Goal: Find specific fact: Find specific fact

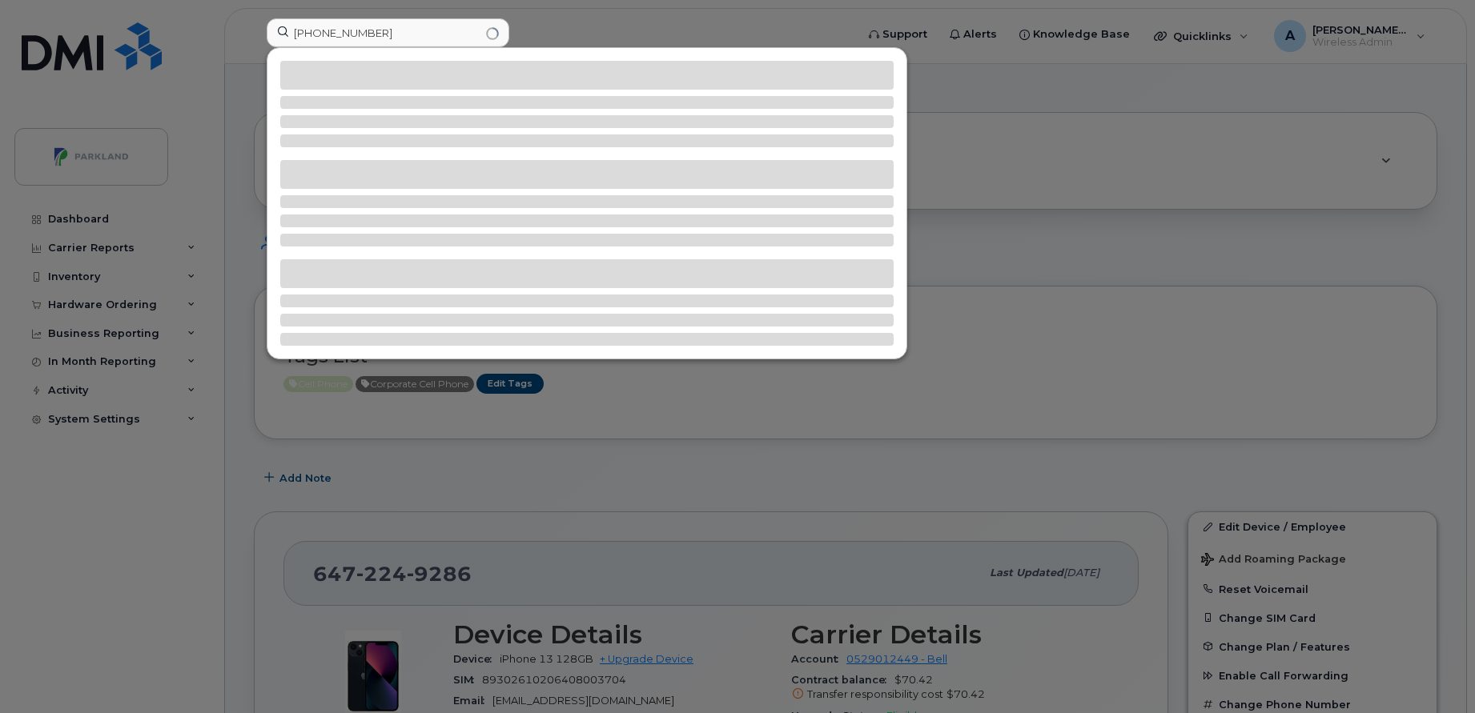
scroll to position [456, 0]
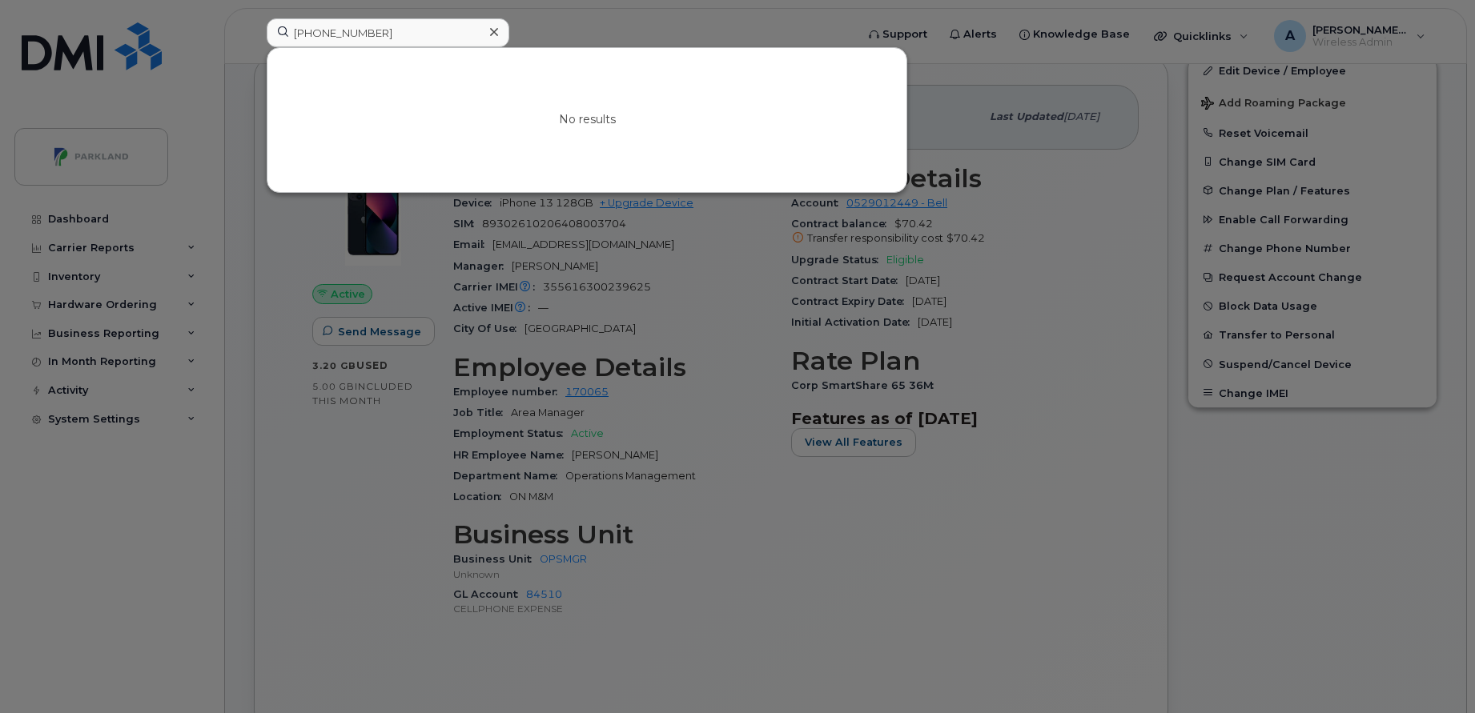
type input "613-727-4237"
click at [496, 32] on icon at bounding box center [494, 32] width 8 height 13
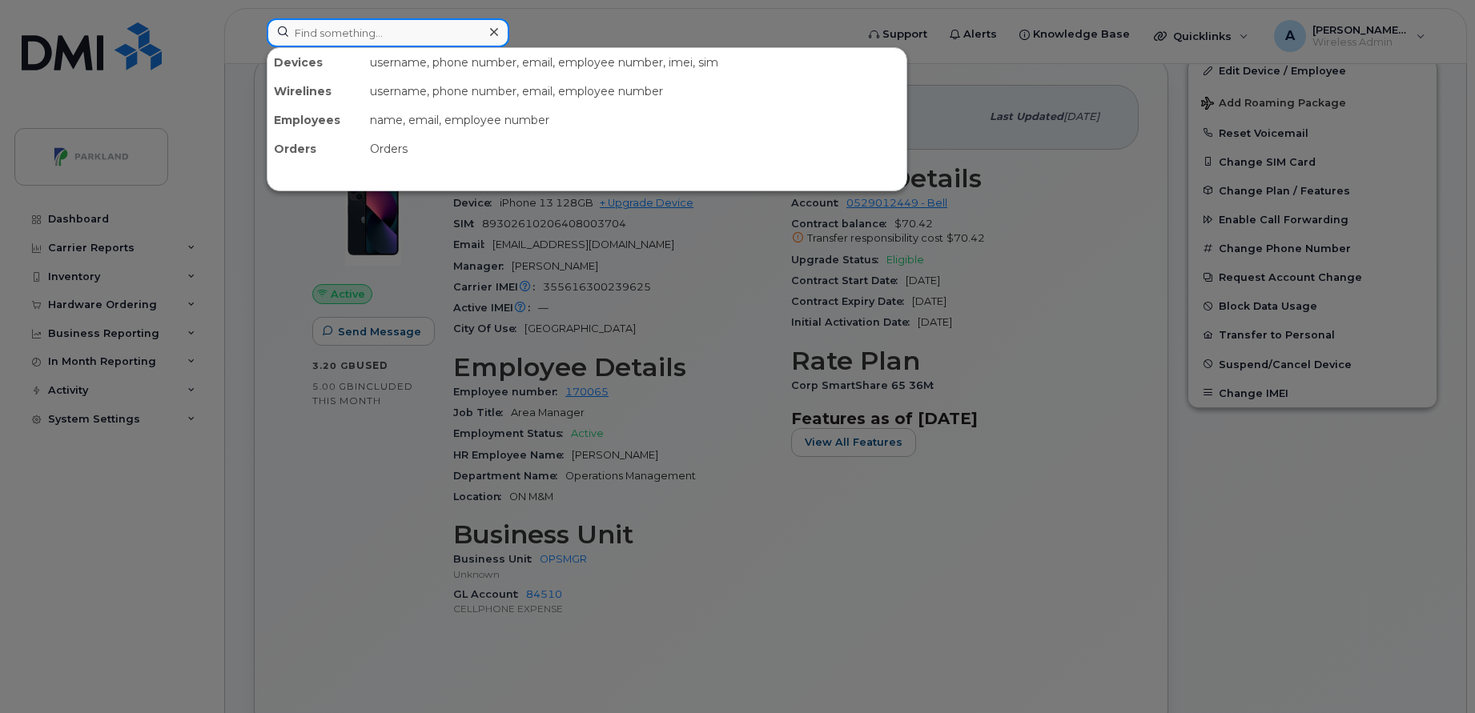
click at [458, 26] on input at bounding box center [388, 32] width 243 height 29
paste input "613-371-0204"
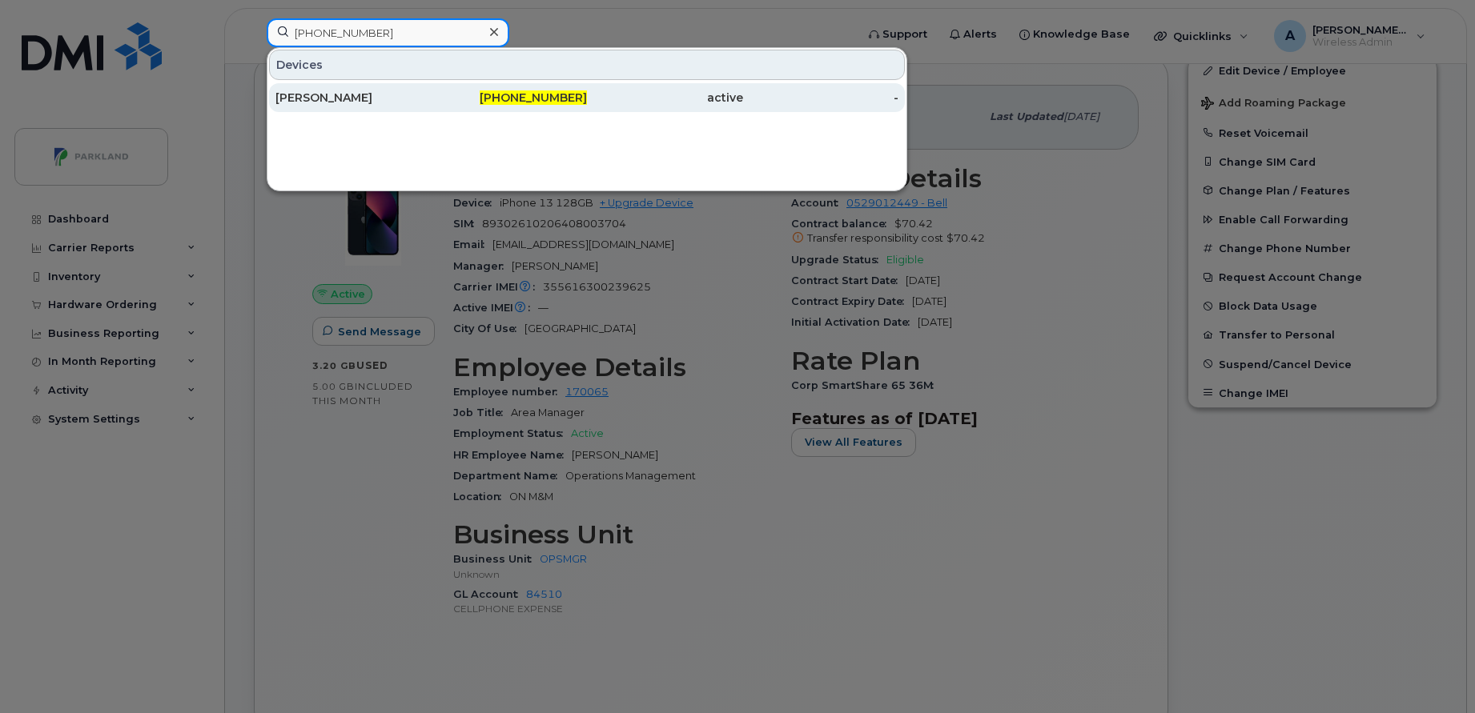
type input "613-371-0204"
click at [444, 96] on div "613-371-0204" at bounding box center [510, 98] width 156 height 16
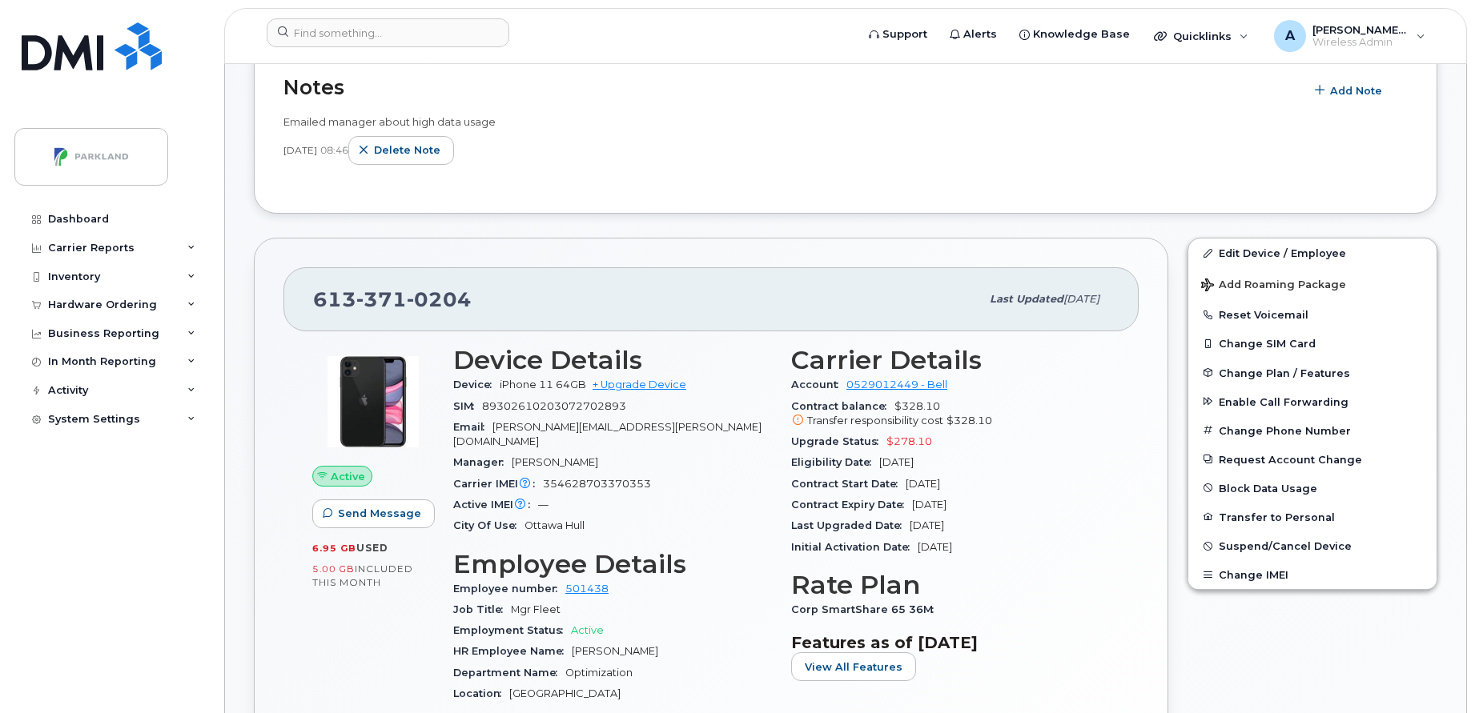
scroll to position [288, 0]
click at [392, 35] on input at bounding box center [388, 32] width 243 height 29
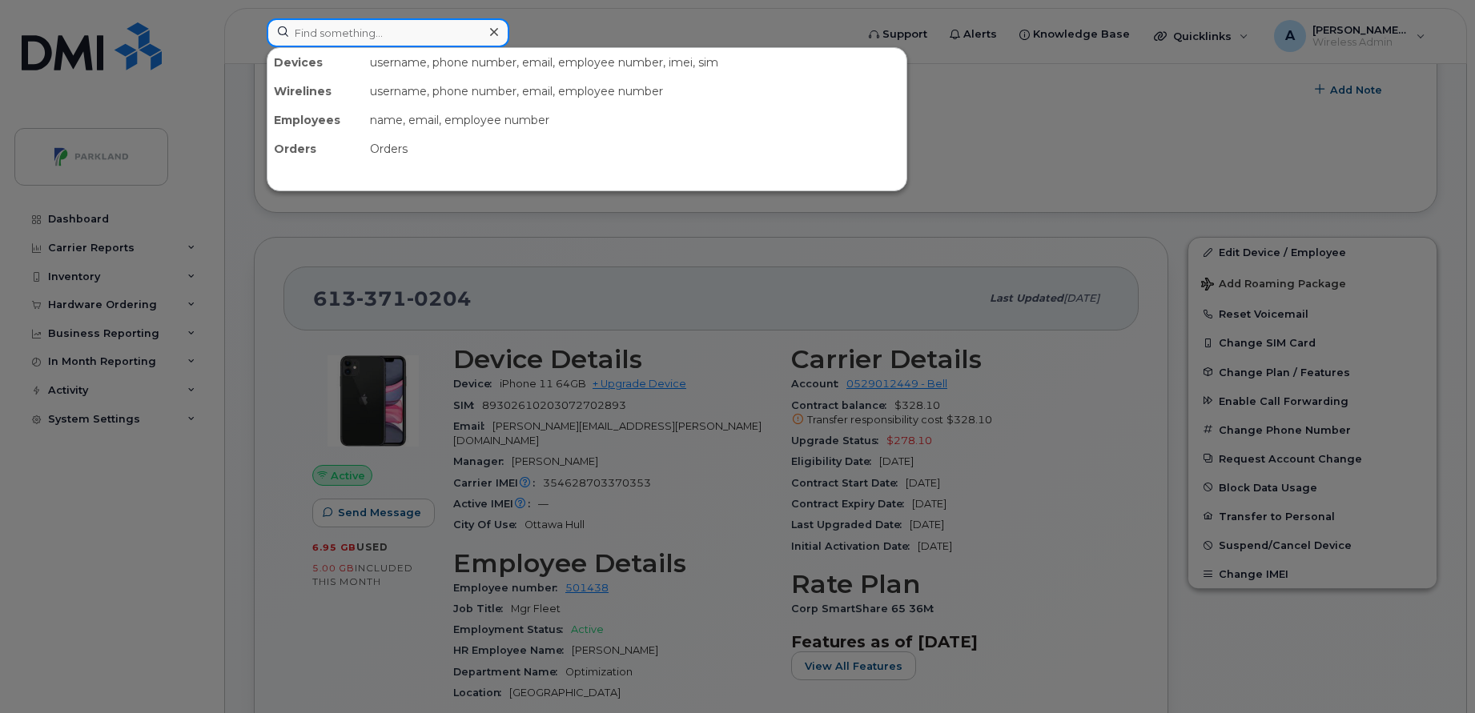
paste input "Robert Eash"
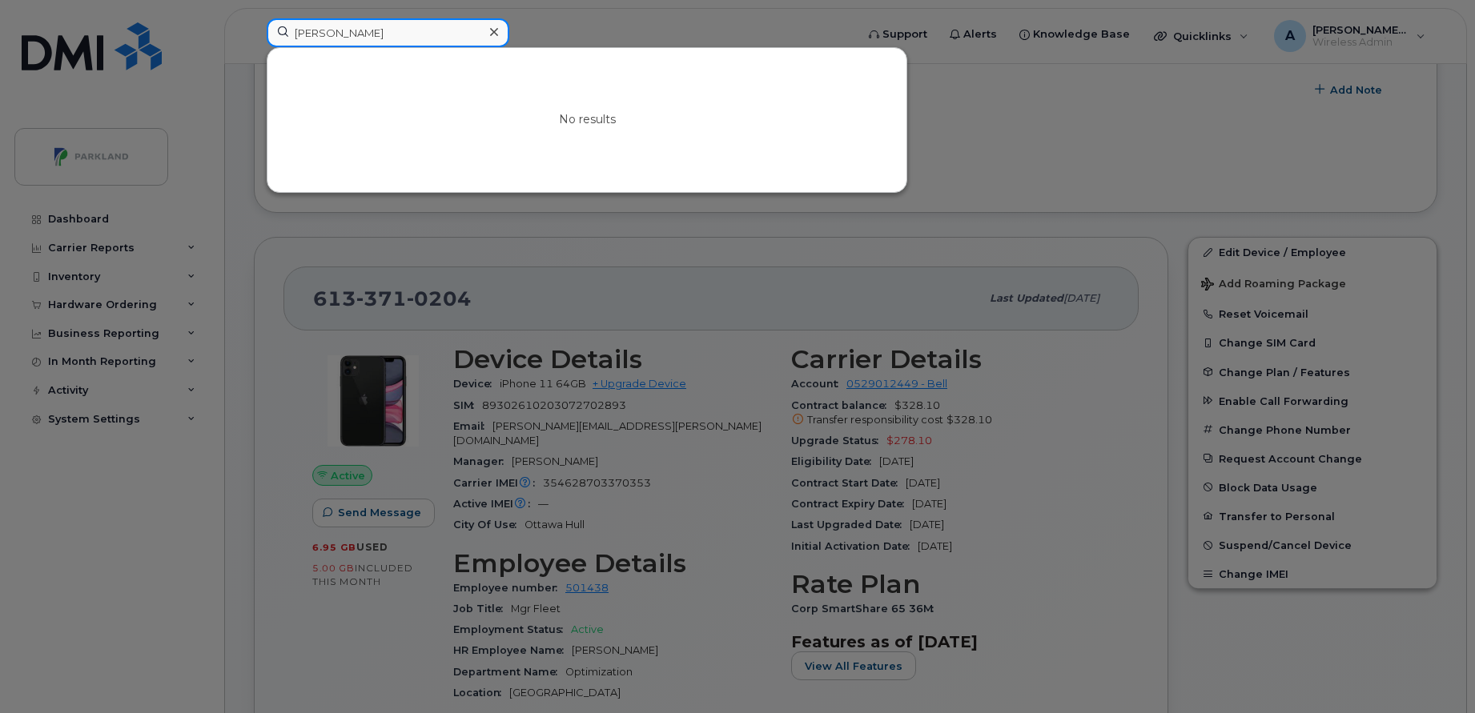
type input "Robert Eash"
click at [492, 27] on icon at bounding box center [494, 32] width 8 height 13
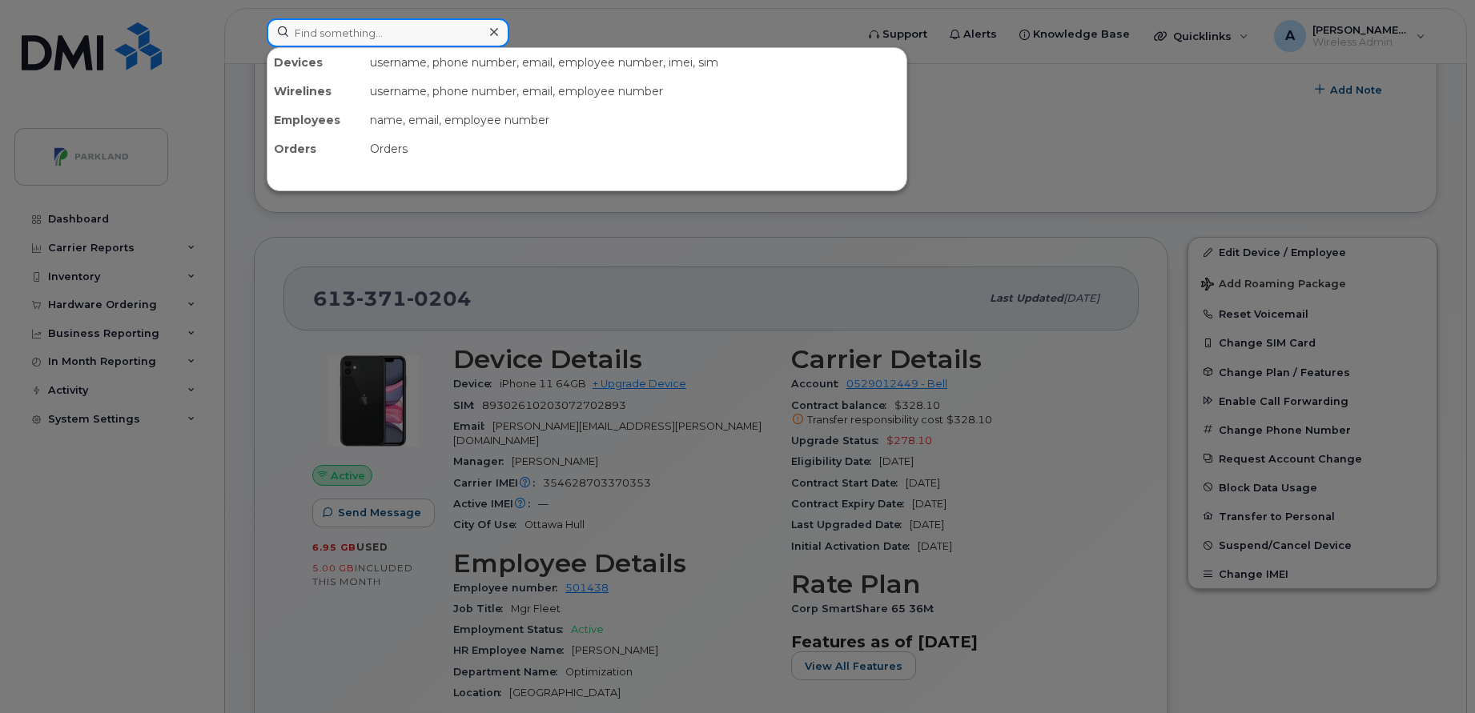
click at [436, 28] on input at bounding box center [388, 32] width 243 height 29
paste input "Stephen Gale"
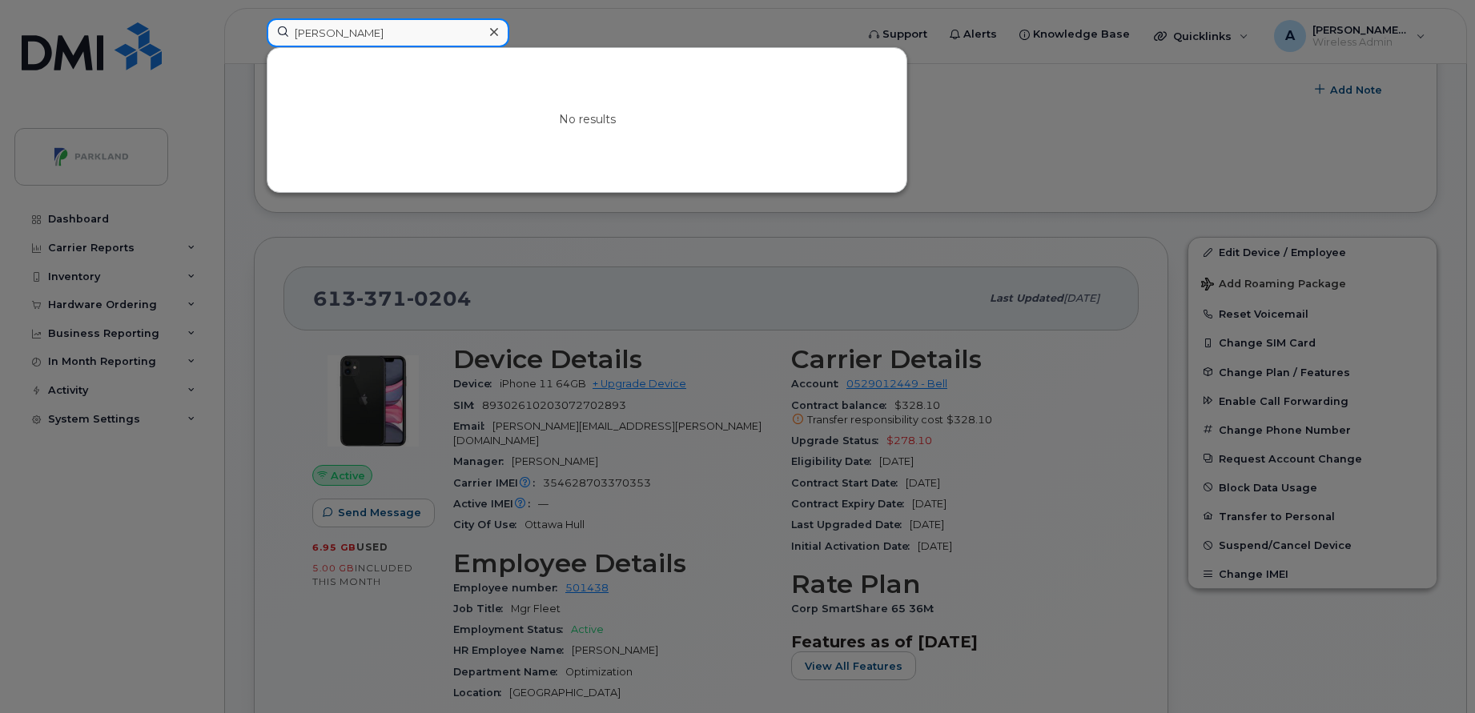
paste input "[PERSON_NAME]"
click at [445, 46] on input "[PERSON_NAME]" at bounding box center [388, 32] width 243 height 29
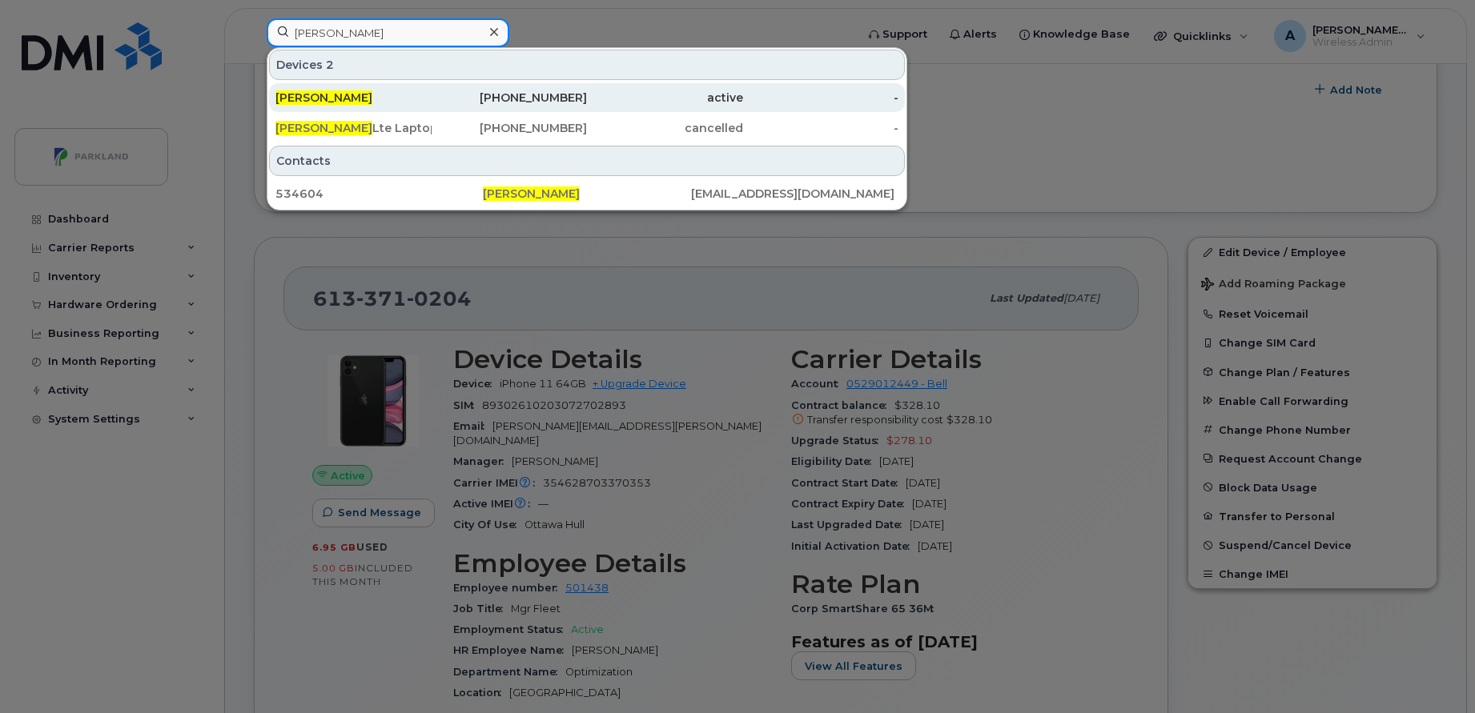
type input "[PERSON_NAME]"
click at [425, 90] on div "Maria Litvak" at bounding box center [353, 98] width 156 height 16
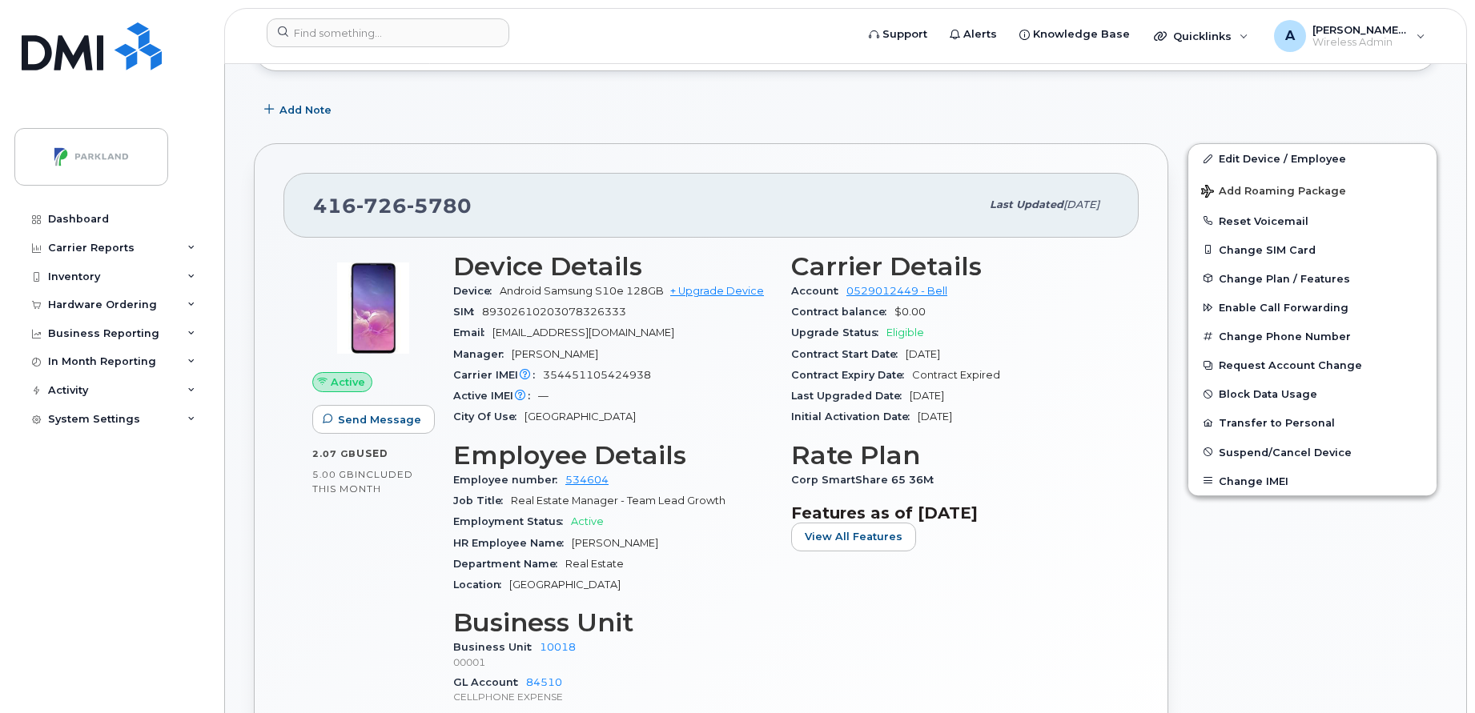
scroll to position [231, 0]
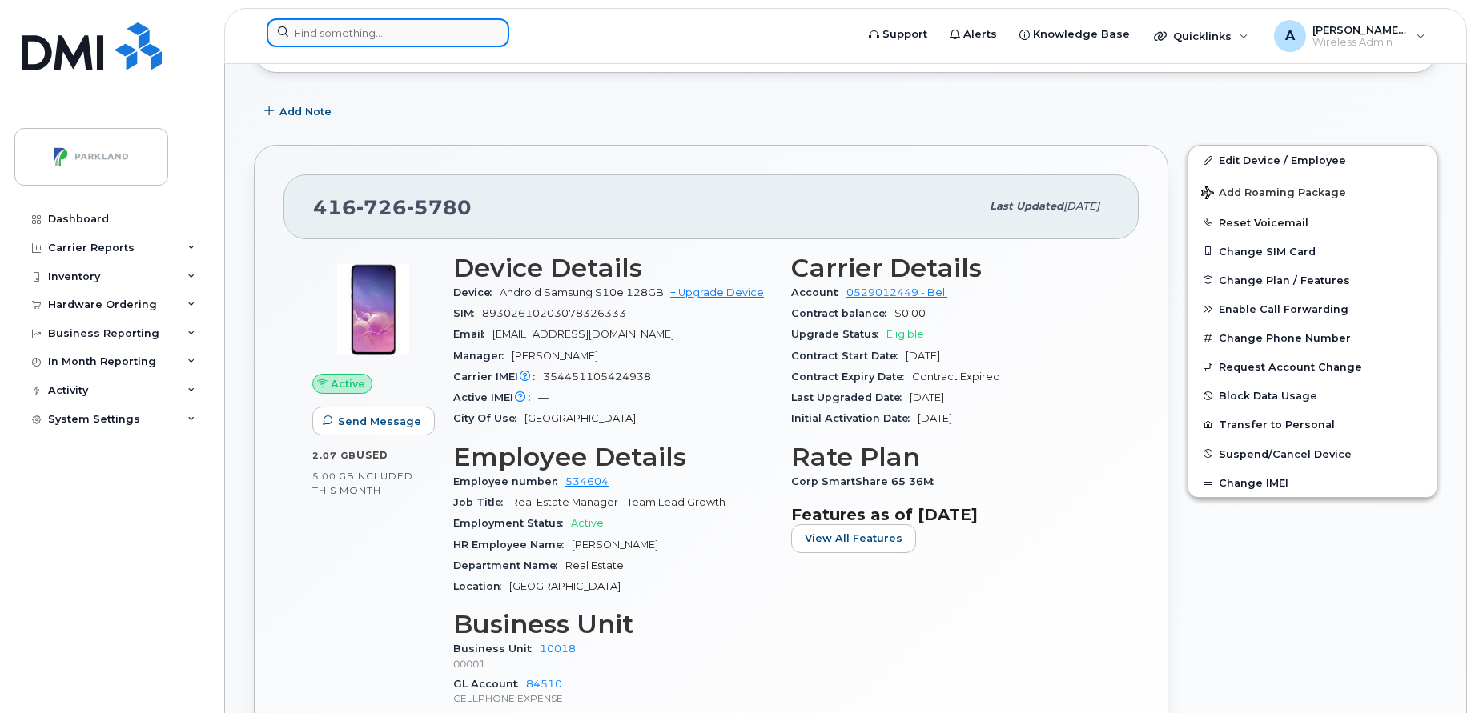
click at [415, 30] on input at bounding box center [388, 32] width 243 height 29
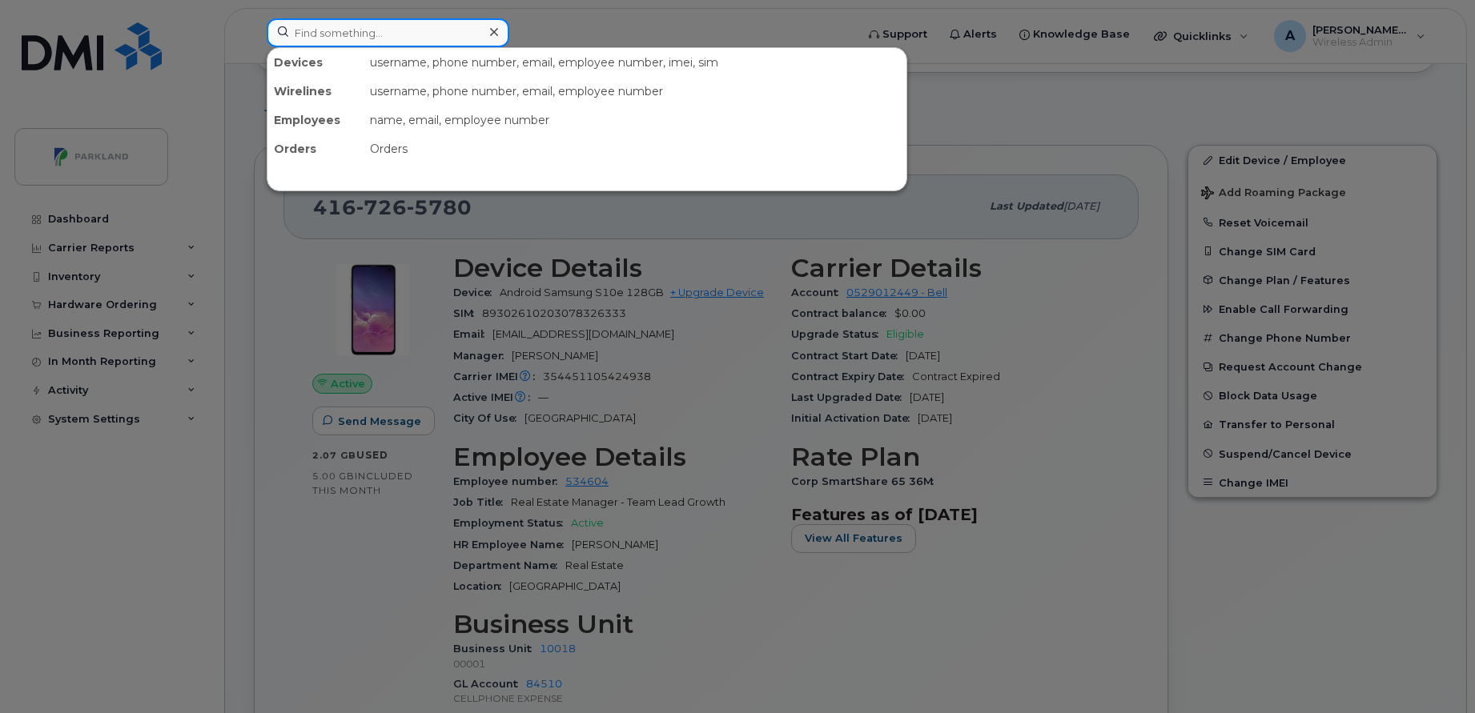
paste input "Jordan Mann"
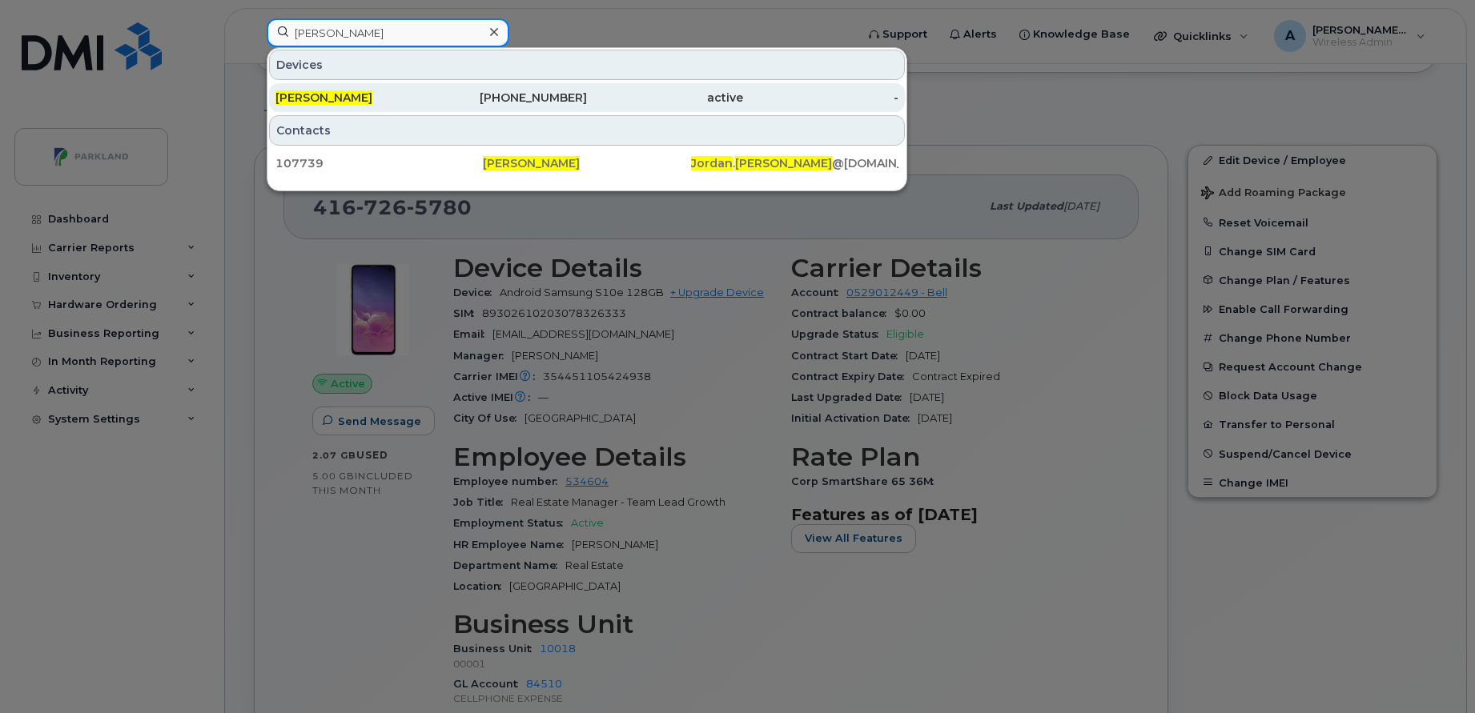
type input "Jordan Mann"
click at [432, 95] on div "416-735-0461" at bounding box center [510, 98] width 156 height 16
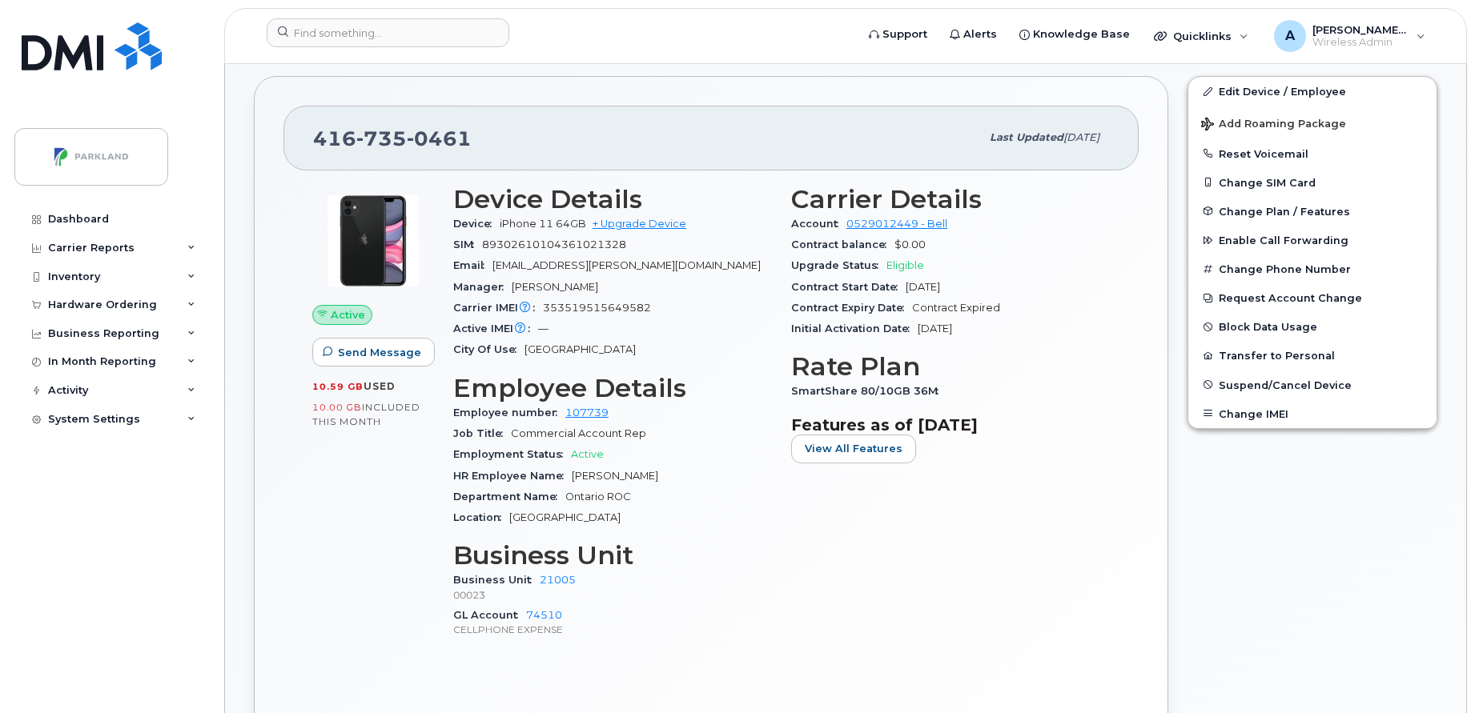
scroll to position [300, 0]
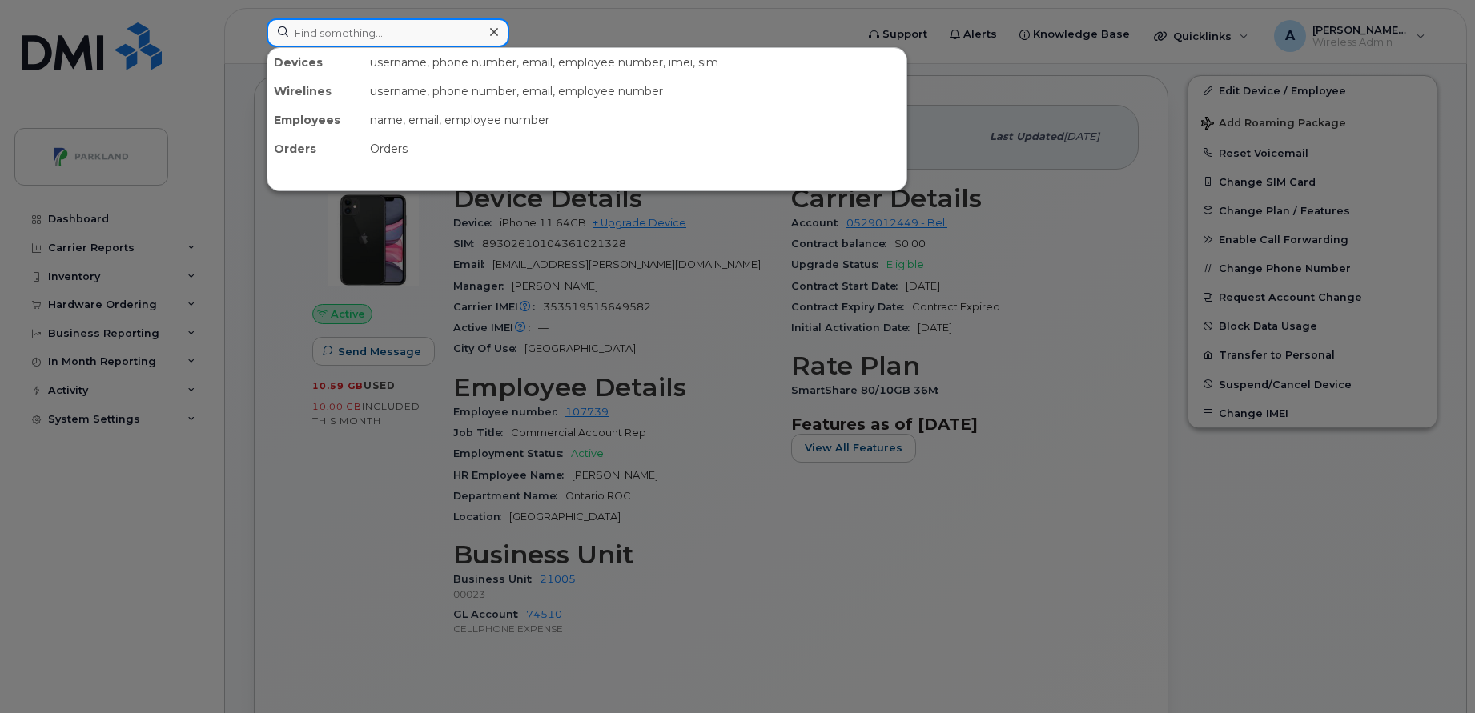
click at [413, 24] on input at bounding box center [388, 32] width 243 height 29
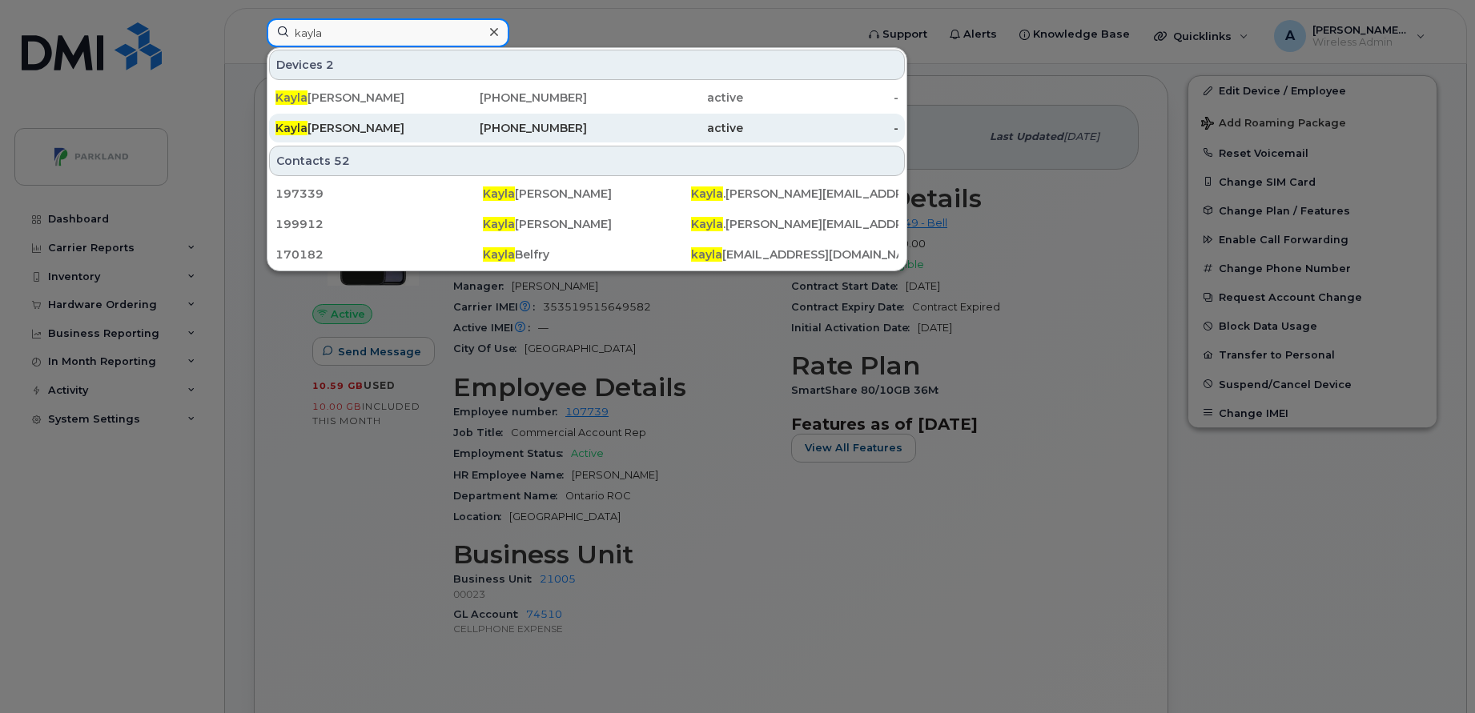
type input "kayla"
click at [372, 126] on div "Kayla Whalen" at bounding box center [353, 128] width 156 height 16
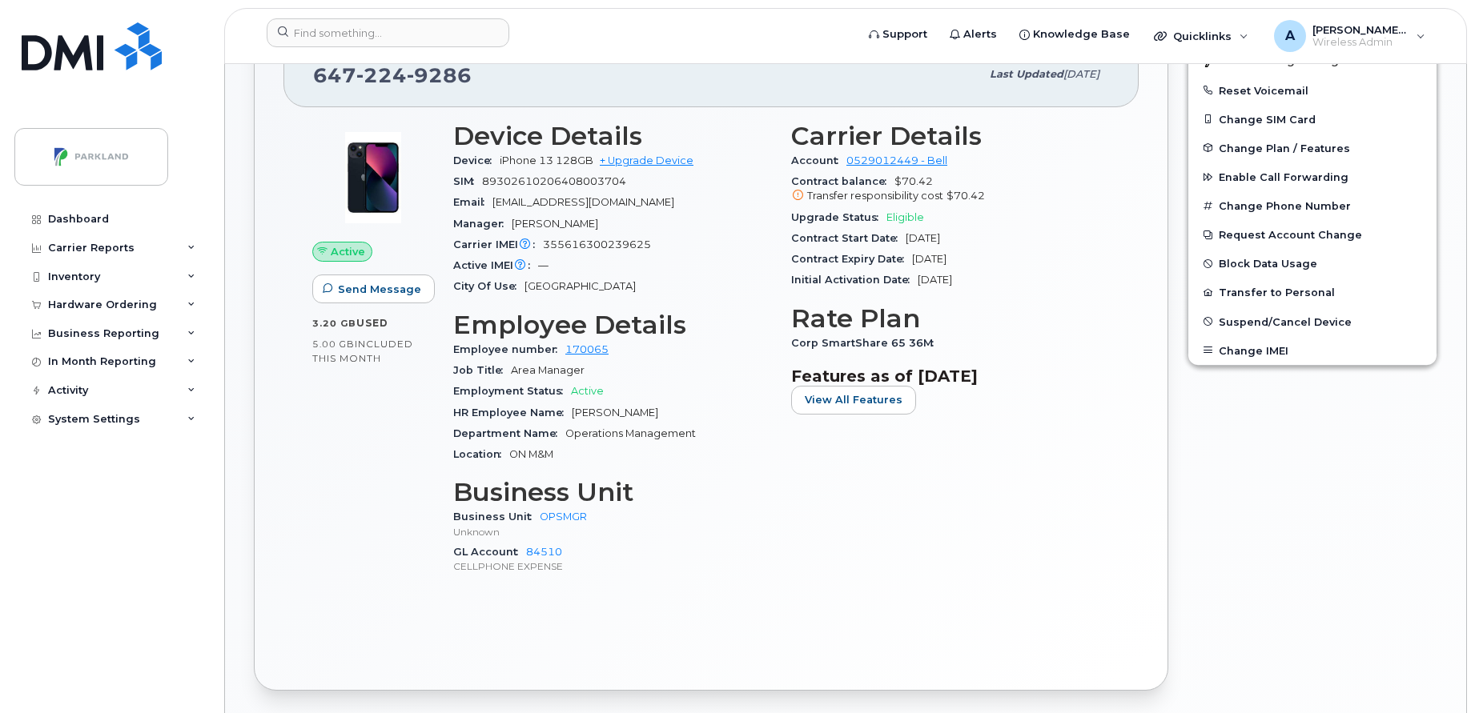
scroll to position [500, 0]
click at [435, 40] on input at bounding box center [388, 32] width 243 height 29
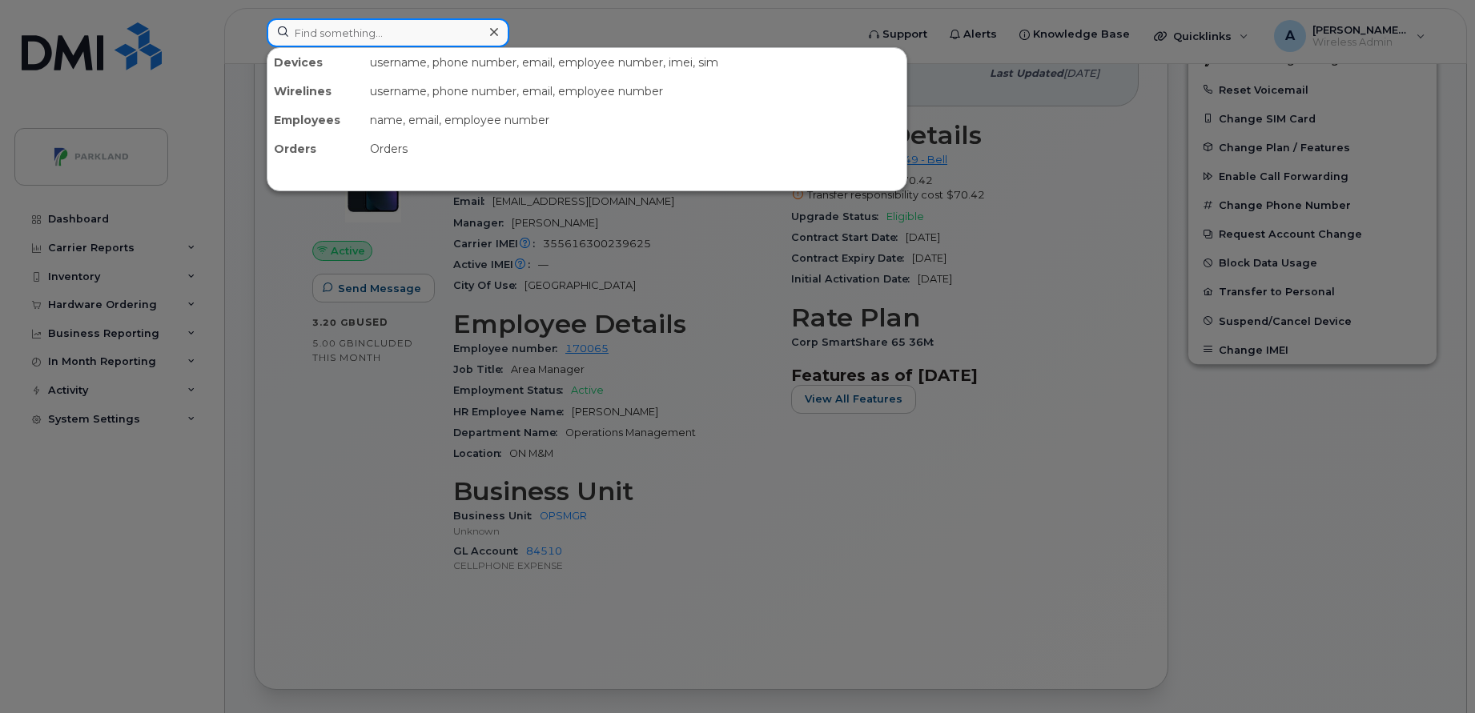
paste input "[PERSON_NAME]"
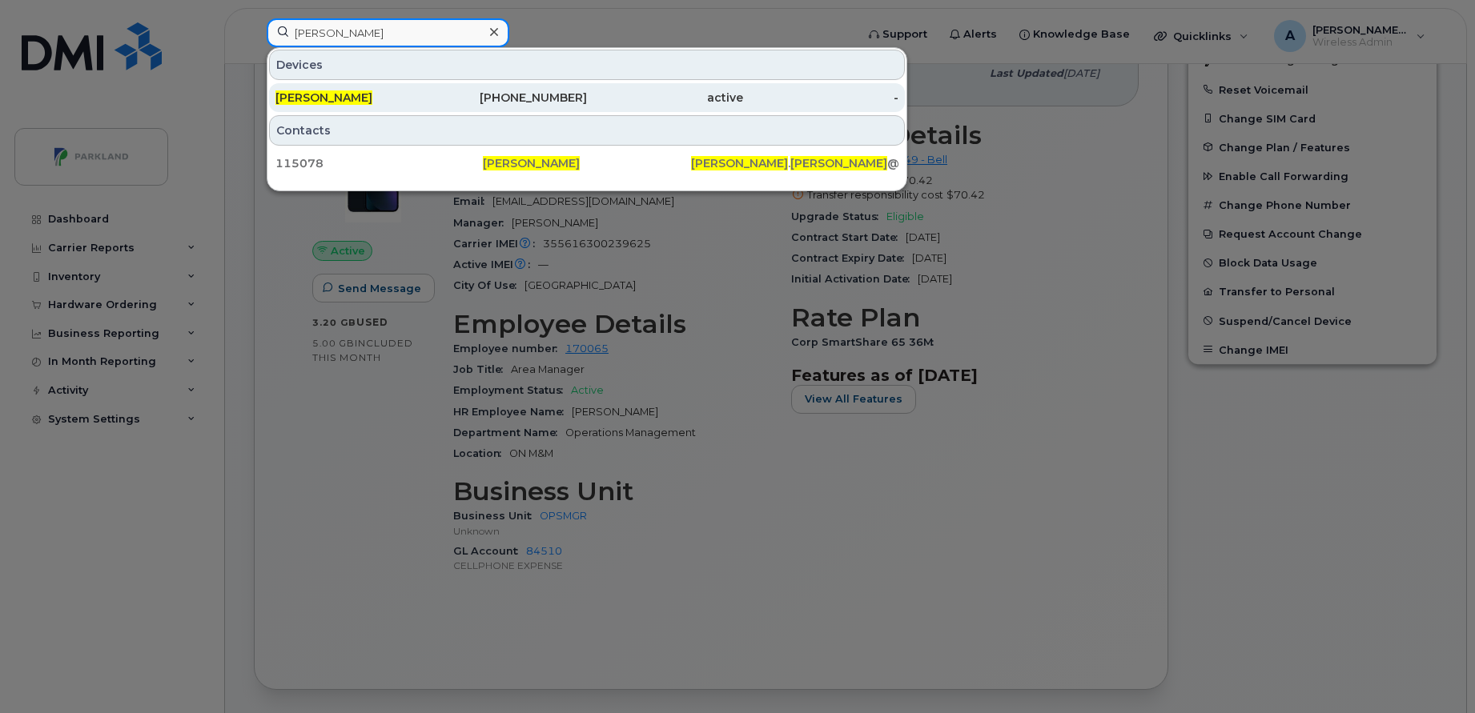
type input "Doug Rogers"
click at [392, 97] on div "Doug Rogers" at bounding box center [353, 98] width 156 height 16
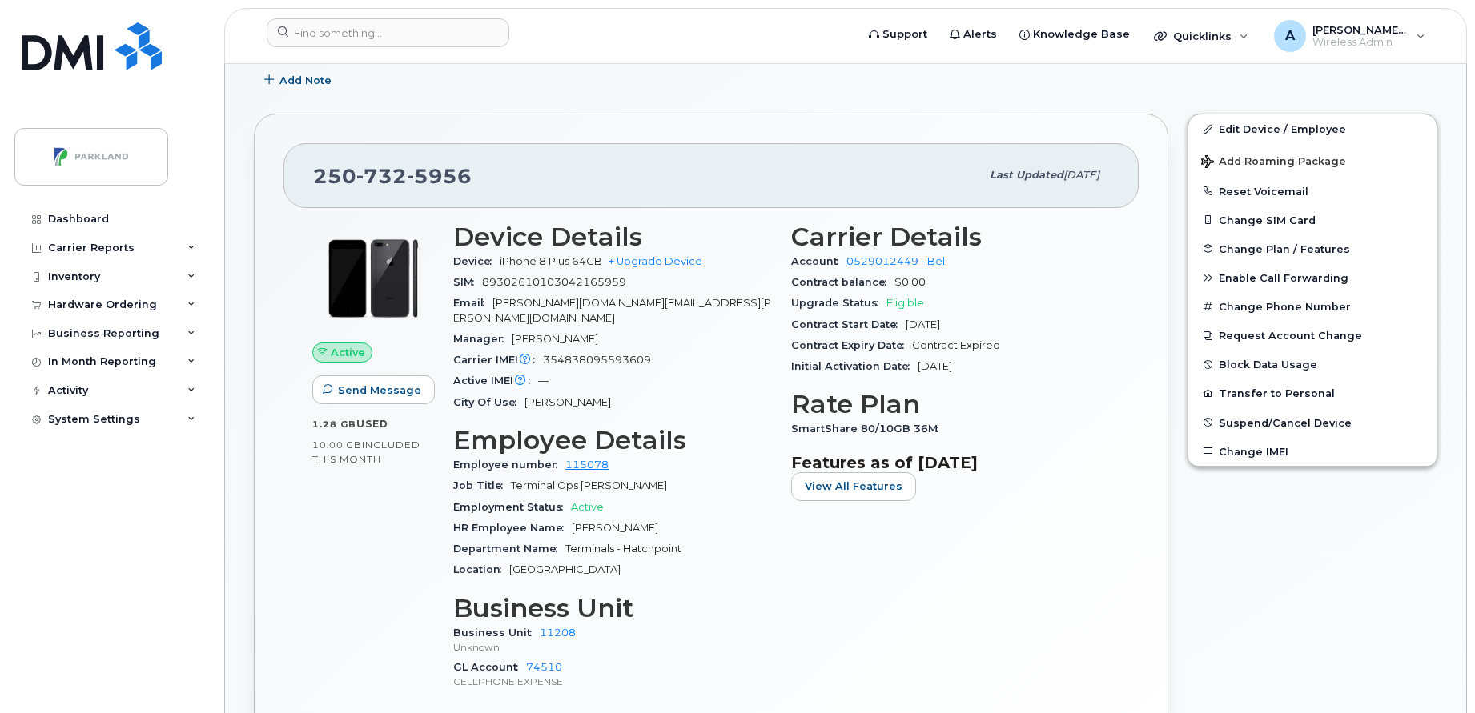
scroll to position [263, 0]
drag, startPoint x: 504, startPoint y: 172, endPoint x: 223, endPoint y: 176, distance: 281.9
copy span "[PHONE_NUMBER]"
click at [785, 184] on div "[PHONE_NUMBER]" at bounding box center [646, 174] width 667 height 34
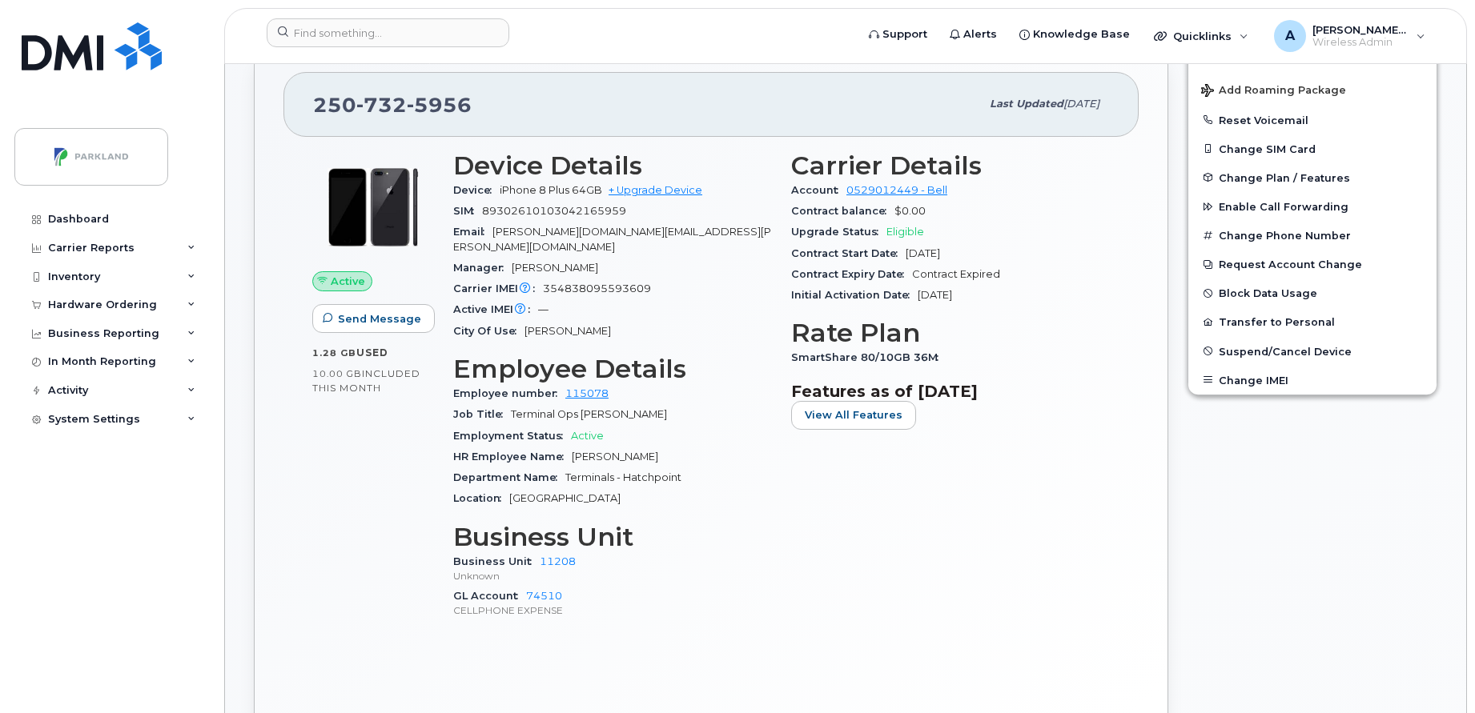
scroll to position [334, 0]
drag, startPoint x: 575, startPoint y: 547, endPoint x: 536, endPoint y: 552, distance: 39.5
click at [536, 552] on div "Business Unit 11208 Unknown" at bounding box center [612, 568] width 319 height 34
copy link "11208"
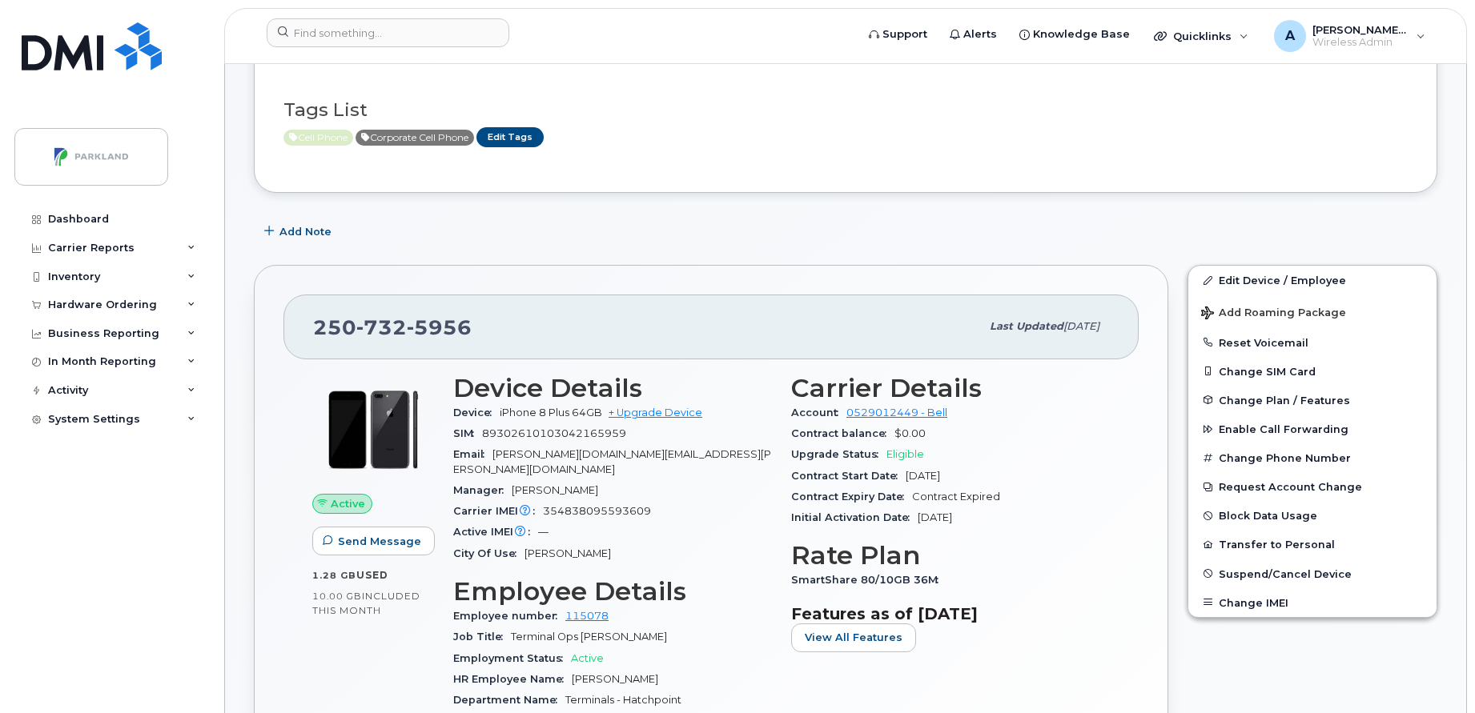
scroll to position [163, 0]
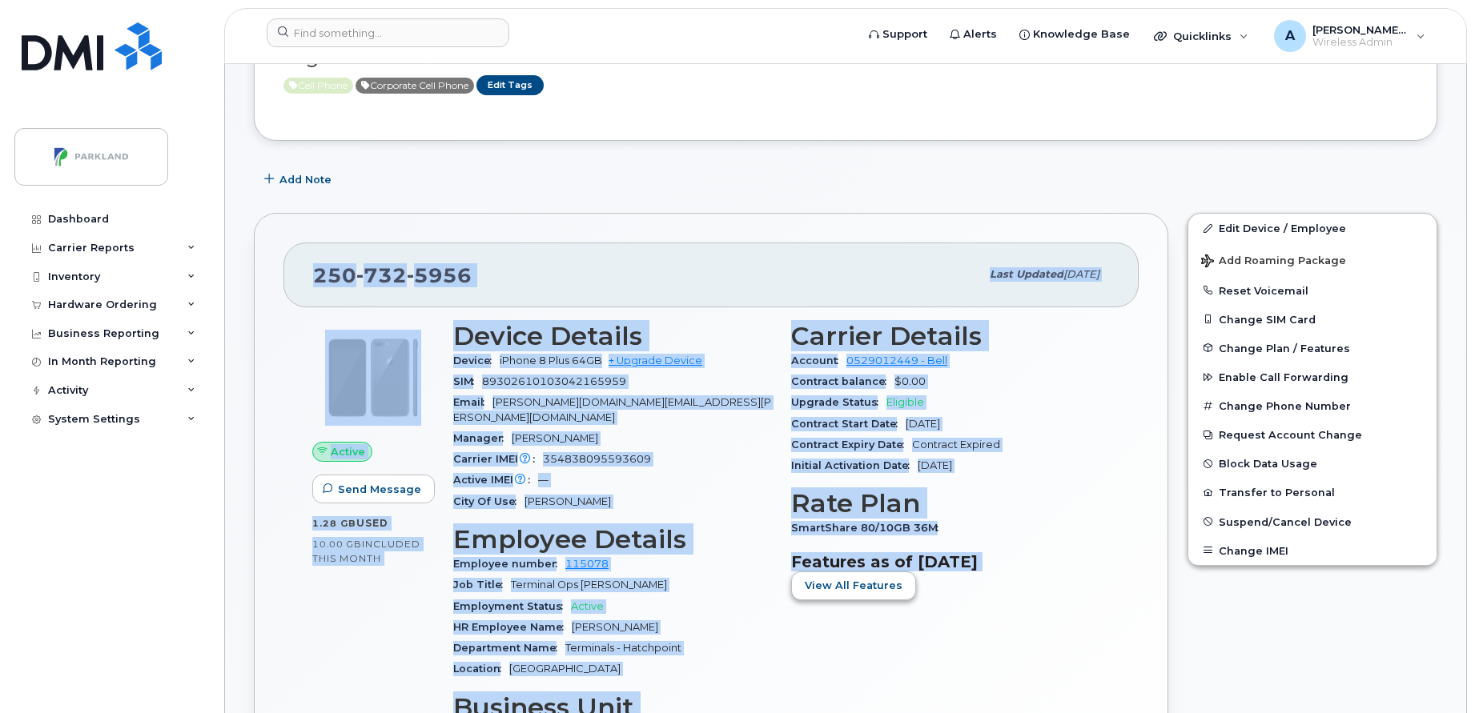
drag, startPoint x: 282, startPoint y: 239, endPoint x: 858, endPoint y: 587, distance: 672.4
click at [858, 587] on div "[PHONE_NUMBER] Last updated [DATE] Active Send Message 1.28 GB  used 10.00 GB  …" at bounding box center [711, 559] width 914 height 693
copy div "037 719 7997 Lore ipsumdo Sit 20, 9958 Ametco Adip Elitsed 0.10 DO  eius 49.70 …"
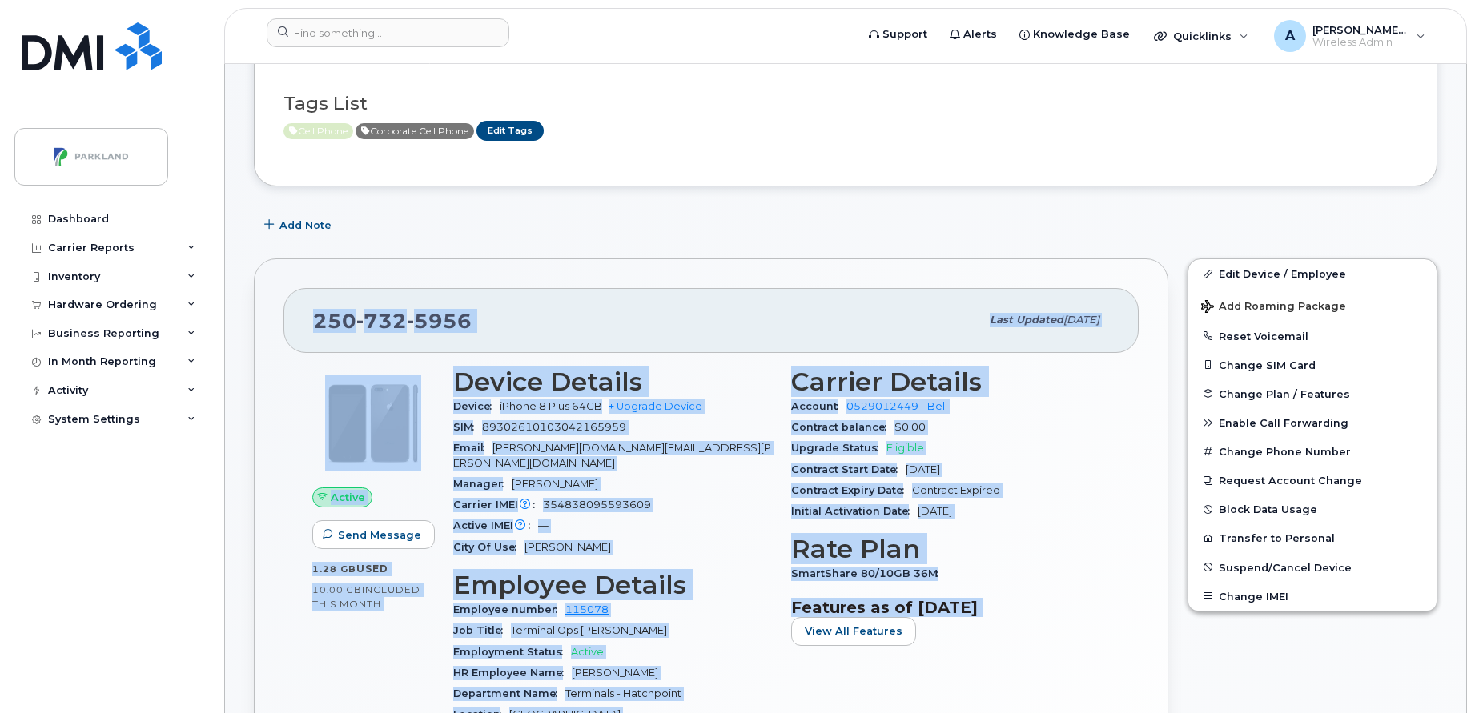
scroll to position [114, 0]
